Goal: Find contact information: Find contact information

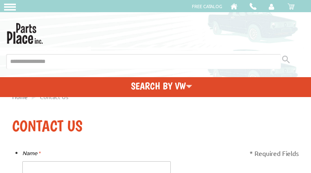
type input "**********"
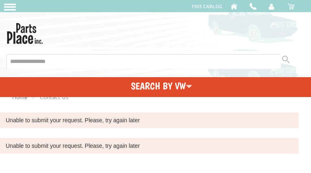
type input "**********"
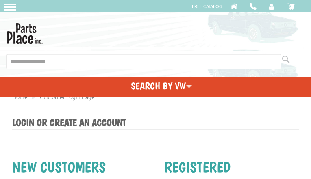
type input "**********"
